Goal: Navigation & Orientation: Find specific page/section

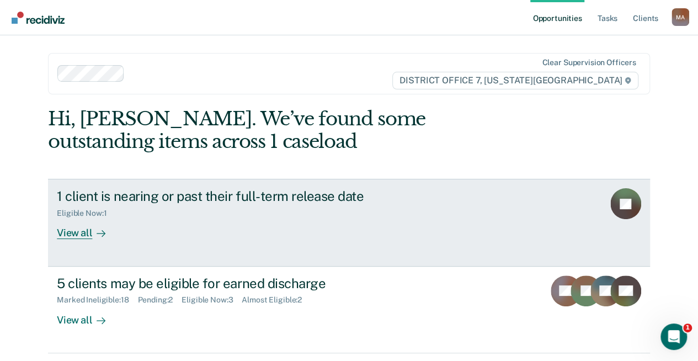
click at [65, 229] on div "View all" at bounding box center [88, 229] width 62 height 22
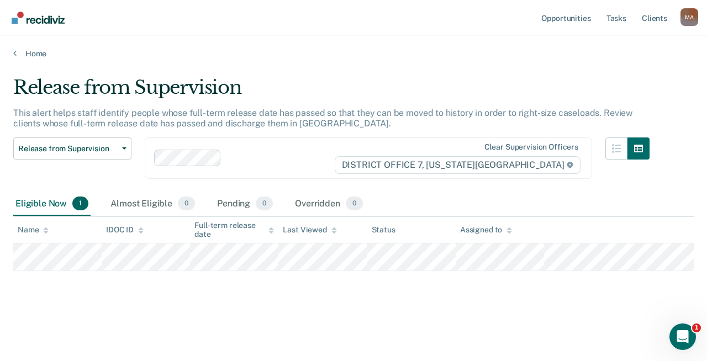
click at [56, 199] on div "Eligible Now 1" at bounding box center [51, 204] width 77 height 24
click at [36, 51] on link "Home" at bounding box center [353, 54] width 680 height 10
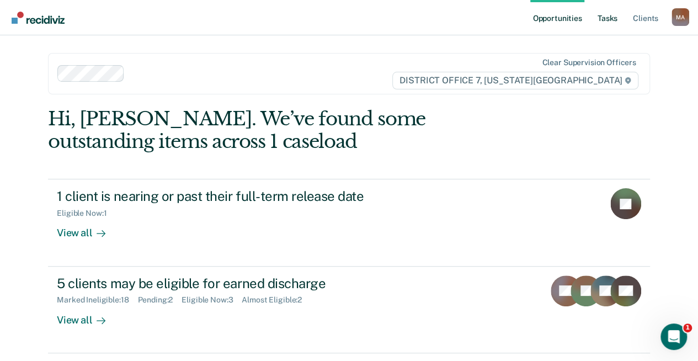
click at [614, 23] on link "Tasks" at bounding box center [608, 17] width 24 height 35
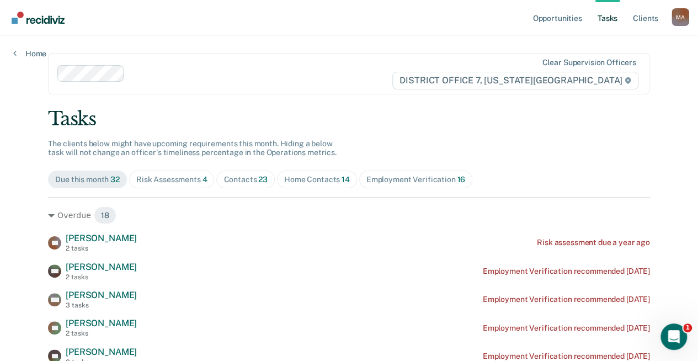
click at [177, 182] on div "Risk Assessments 4" at bounding box center [171, 179] width 71 height 9
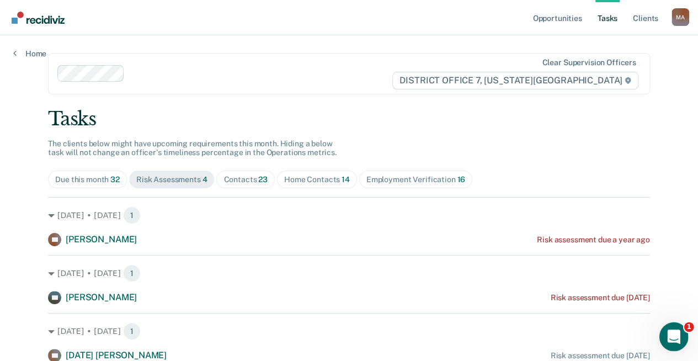
click at [672, 333] on icon "Open Intercom Messenger" at bounding box center [673, 335] width 18 height 18
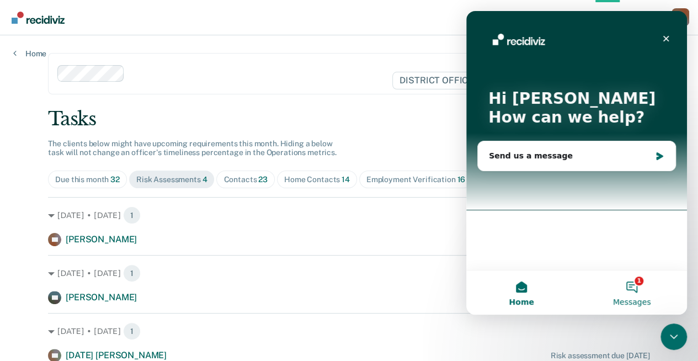
click at [638, 288] on button "1 Messages" at bounding box center [632, 293] width 110 height 44
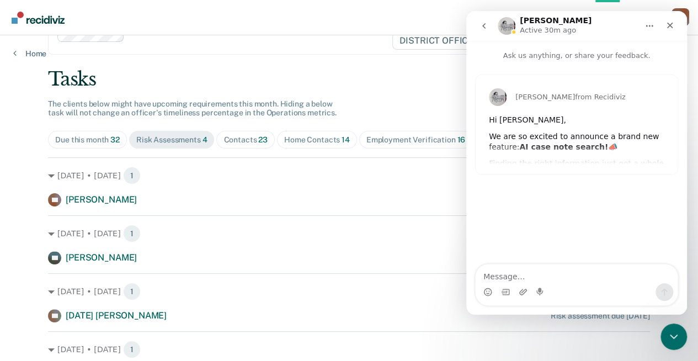
scroll to position [55, 0]
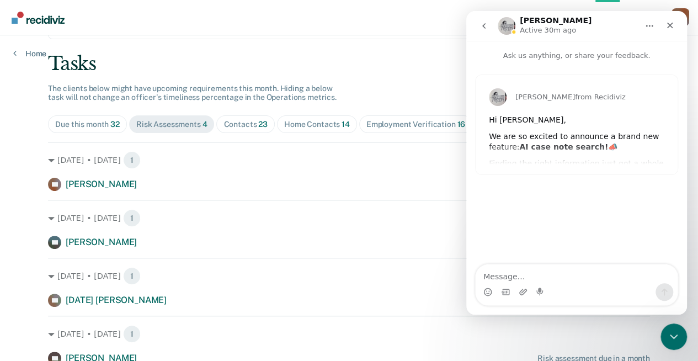
click at [572, 152] on div "[PERSON_NAME] from Recidiviz Hi [PERSON_NAME], We are so excited to announce a …" at bounding box center [577, 124] width 202 height 99
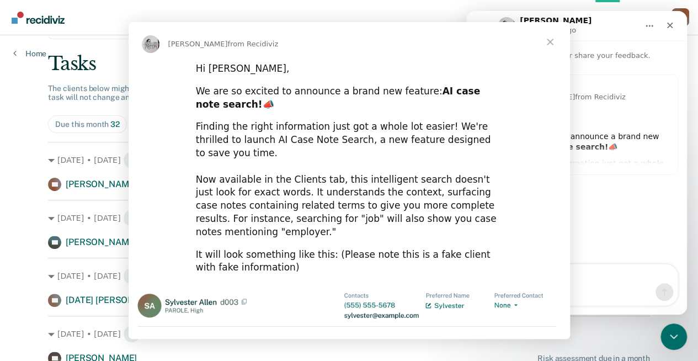
scroll to position [0, 0]
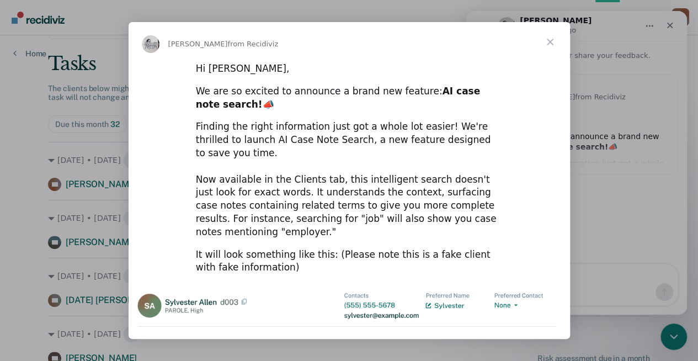
click at [549, 39] on span "Close" at bounding box center [551, 42] width 40 height 40
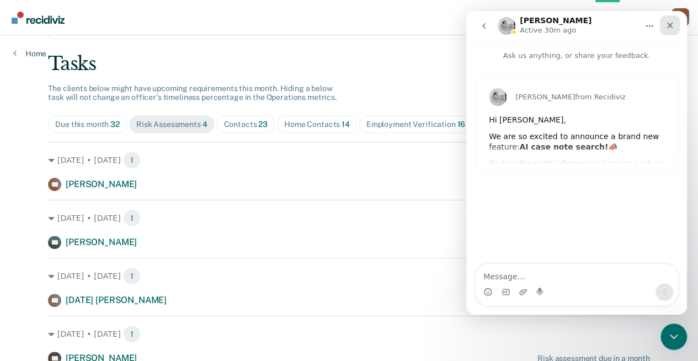
click at [666, 30] on div "Close" at bounding box center [670, 25] width 20 height 20
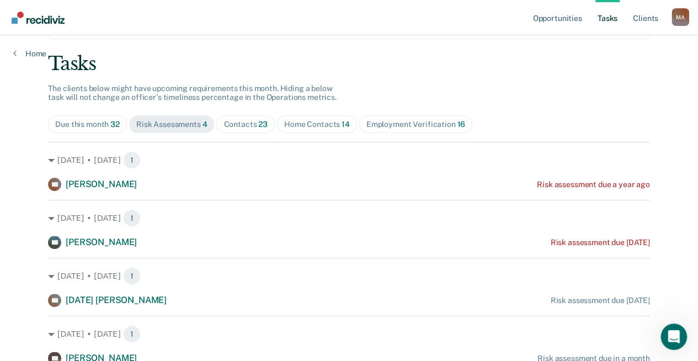
click at [68, 124] on div "Due this month 32" at bounding box center [87, 124] width 65 height 9
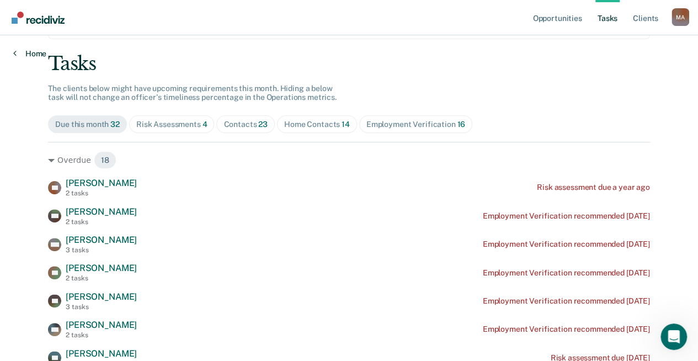
click at [31, 51] on link "Home" at bounding box center [29, 54] width 33 height 10
